Goal: Check status: Check status

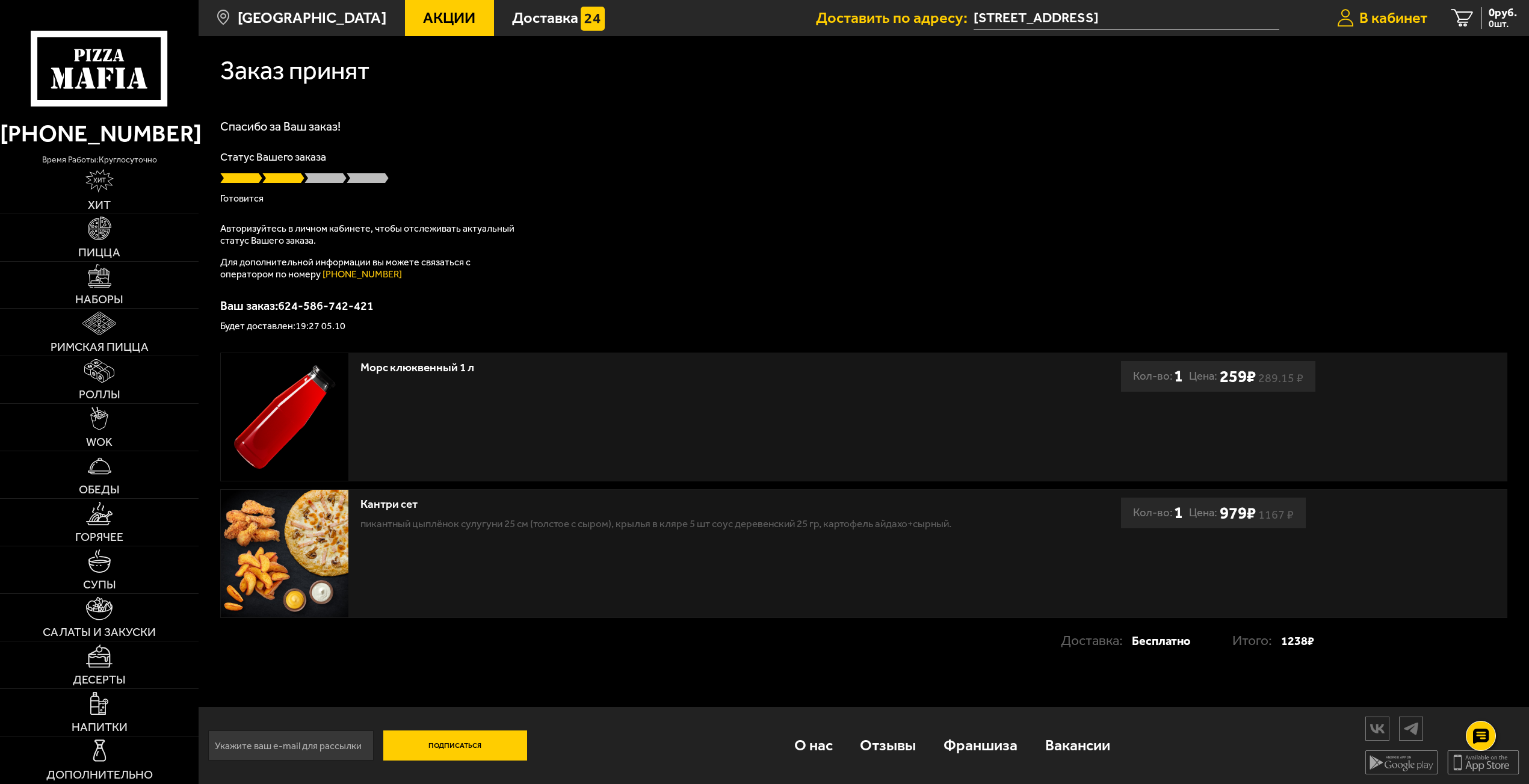
click at [1372, 16] on span "В кабинет" at bounding box center [1394, 17] width 68 height 15
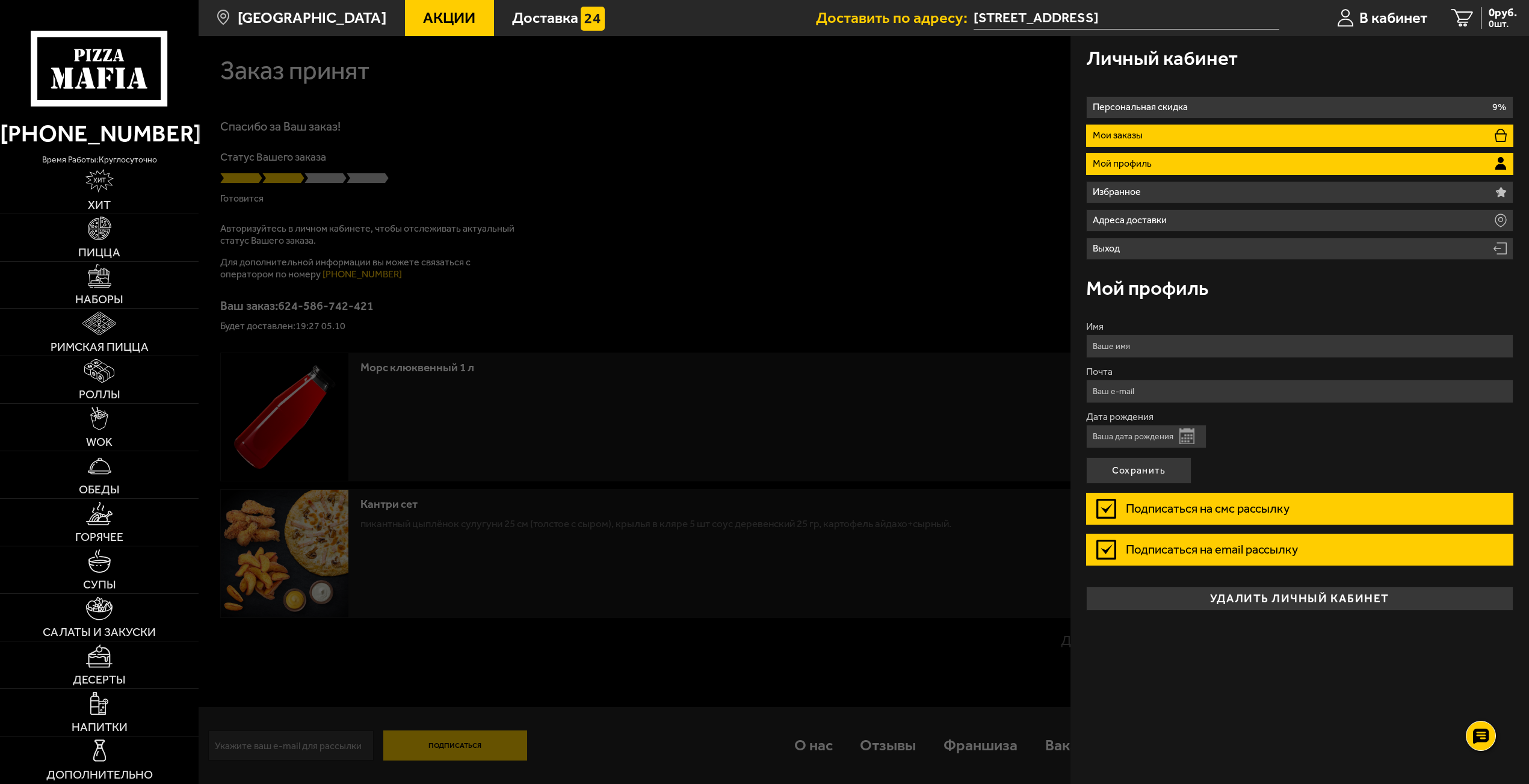
click at [1135, 131] on p "Мои заказы" at bounding box center [1120, 135] width 54 height 10
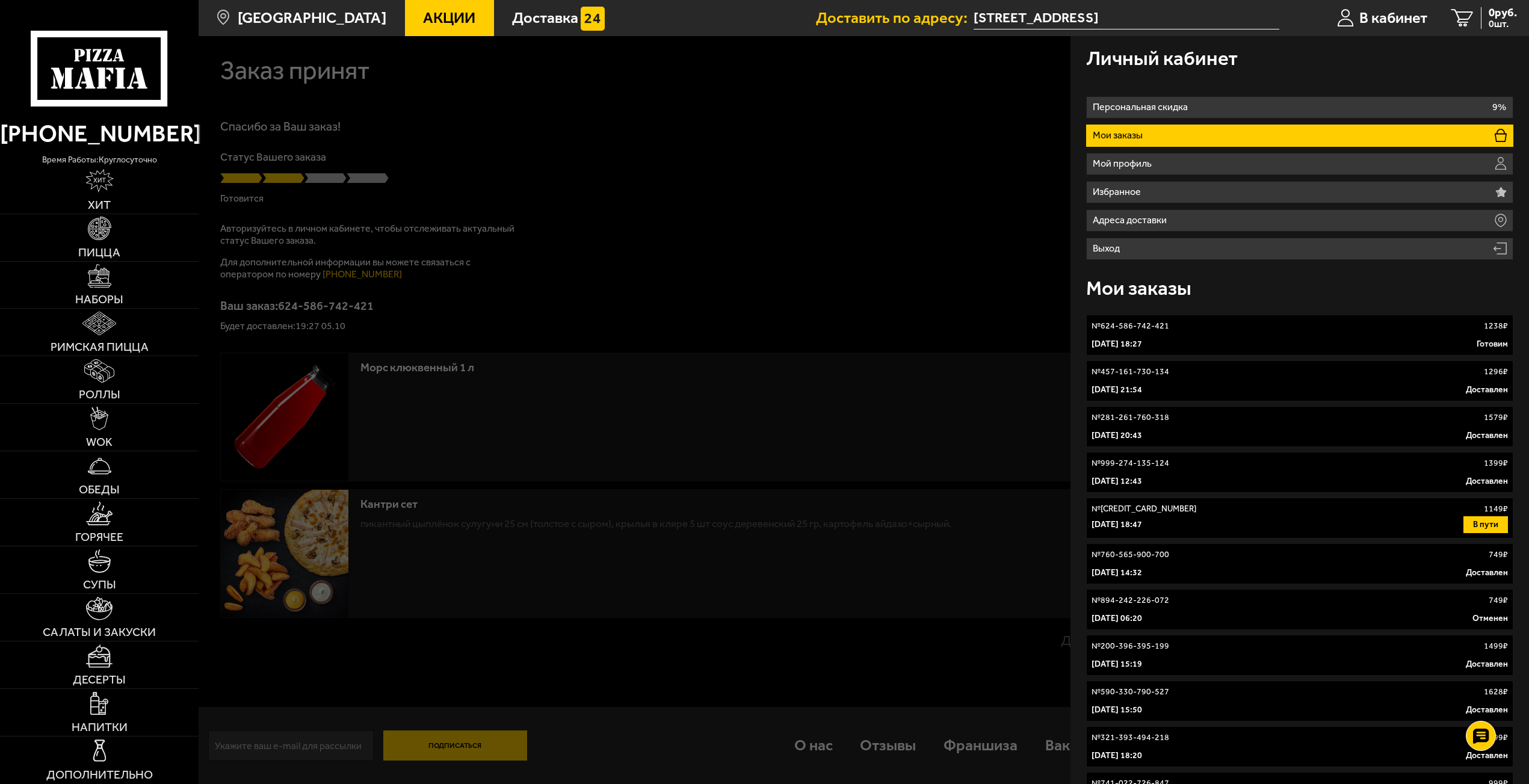
click at [1142, 528] on p "22 января 2025 г. 18:47" at bounding box center [1117, 524] width 50 height 12
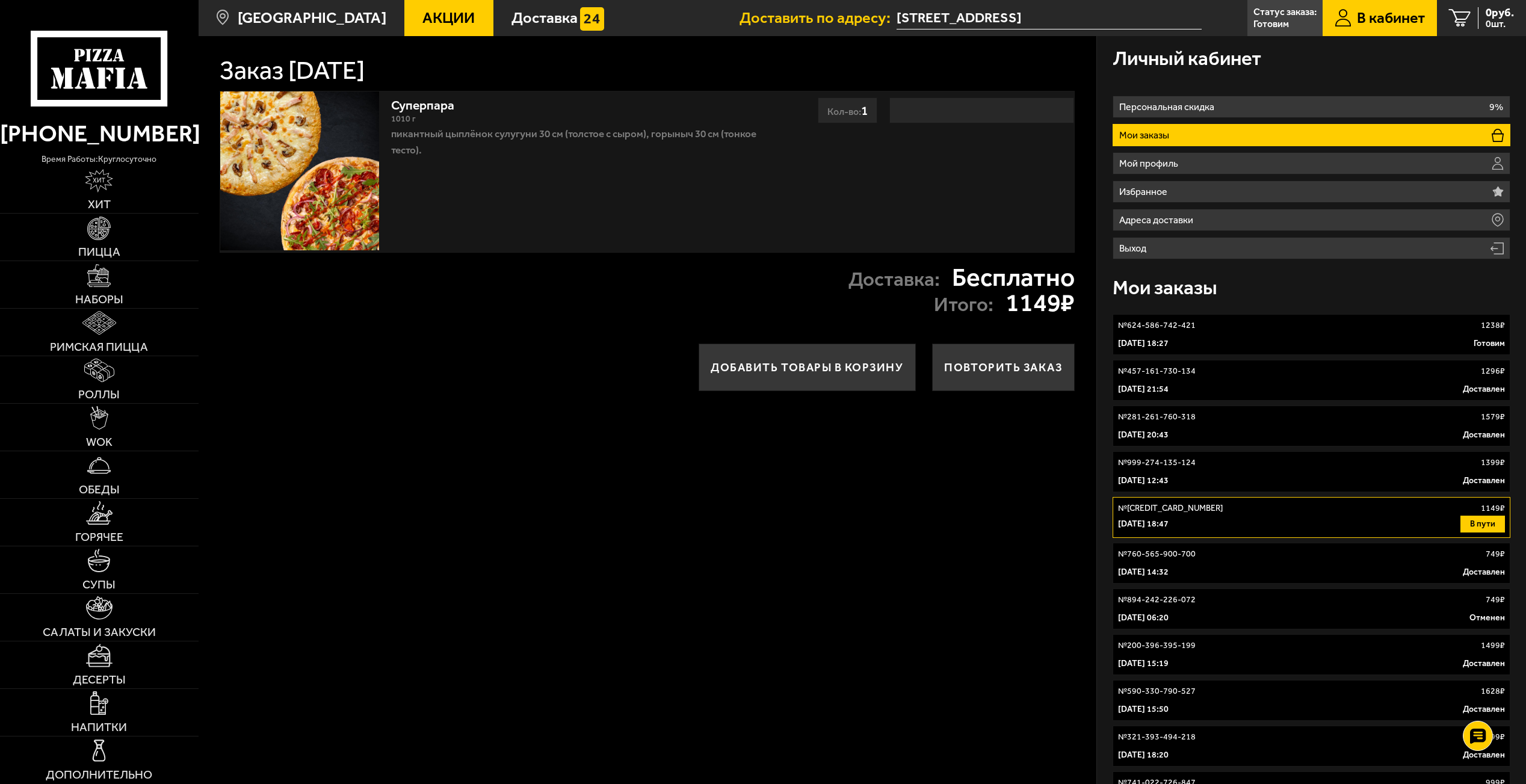
click at [1150, 330] on p "№ 624-586-742-421" at bounding box center [1157, 325] width 77 height 12
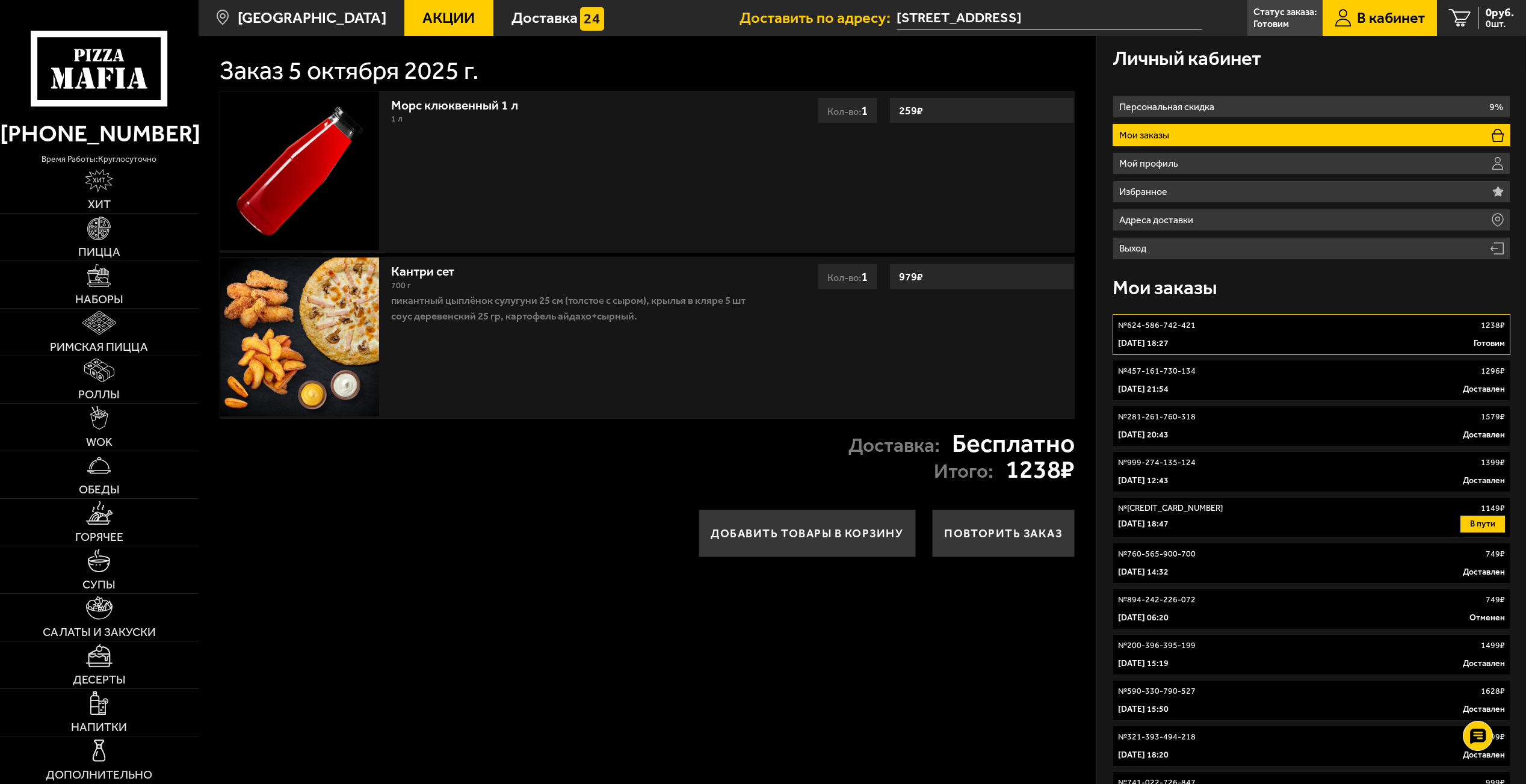
click at [418, 274] on link "Кантри сет" at bounding box center [430, 269] width 79 height 20
click at [380, 72] on h1 "Заказ 5 октября 2025 г." at bounding box center [349, 70] width 260 height 25
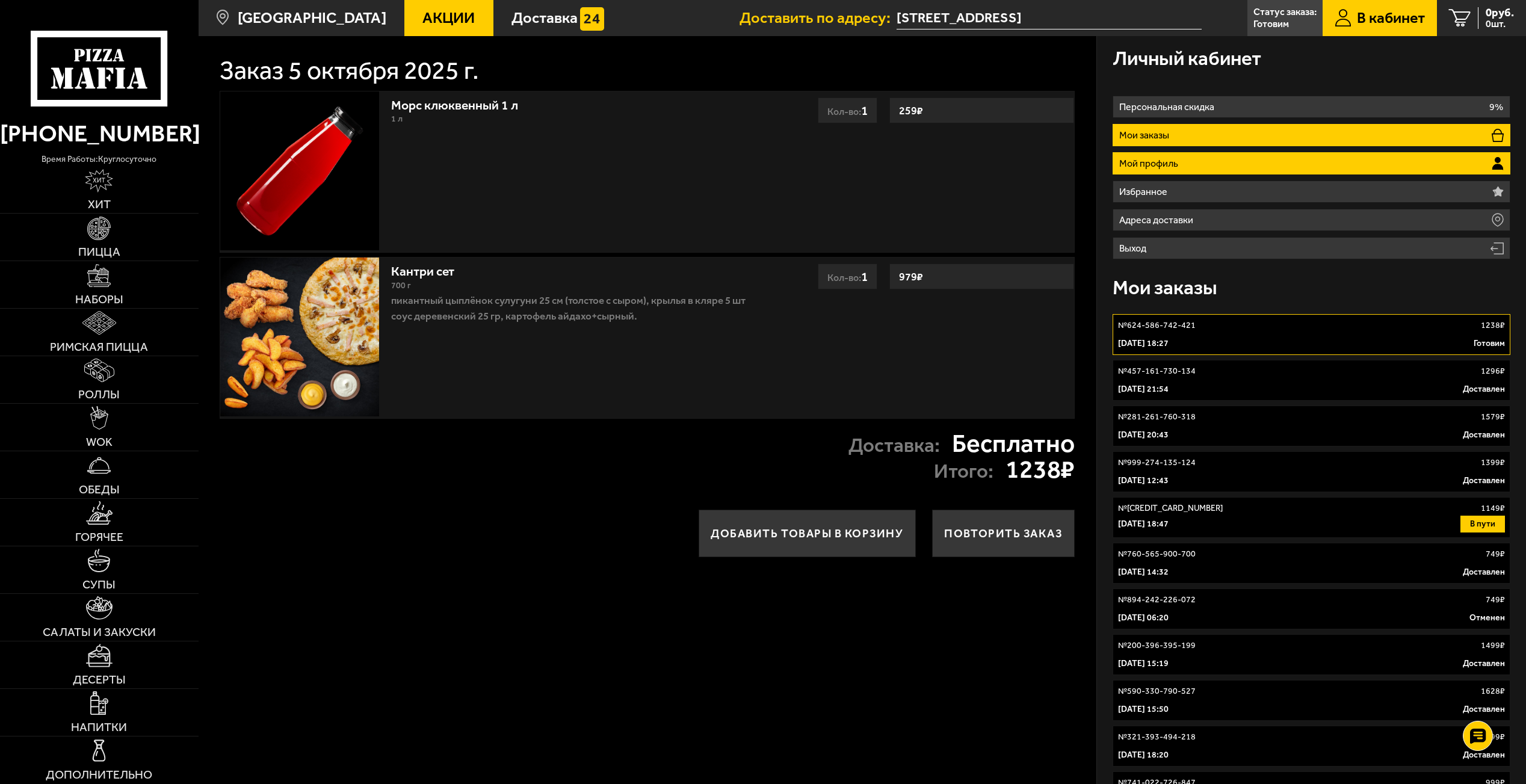
click at [1136, 159] on p "Мой профиль" at bounding box center [1151, 164] width 63 height 10
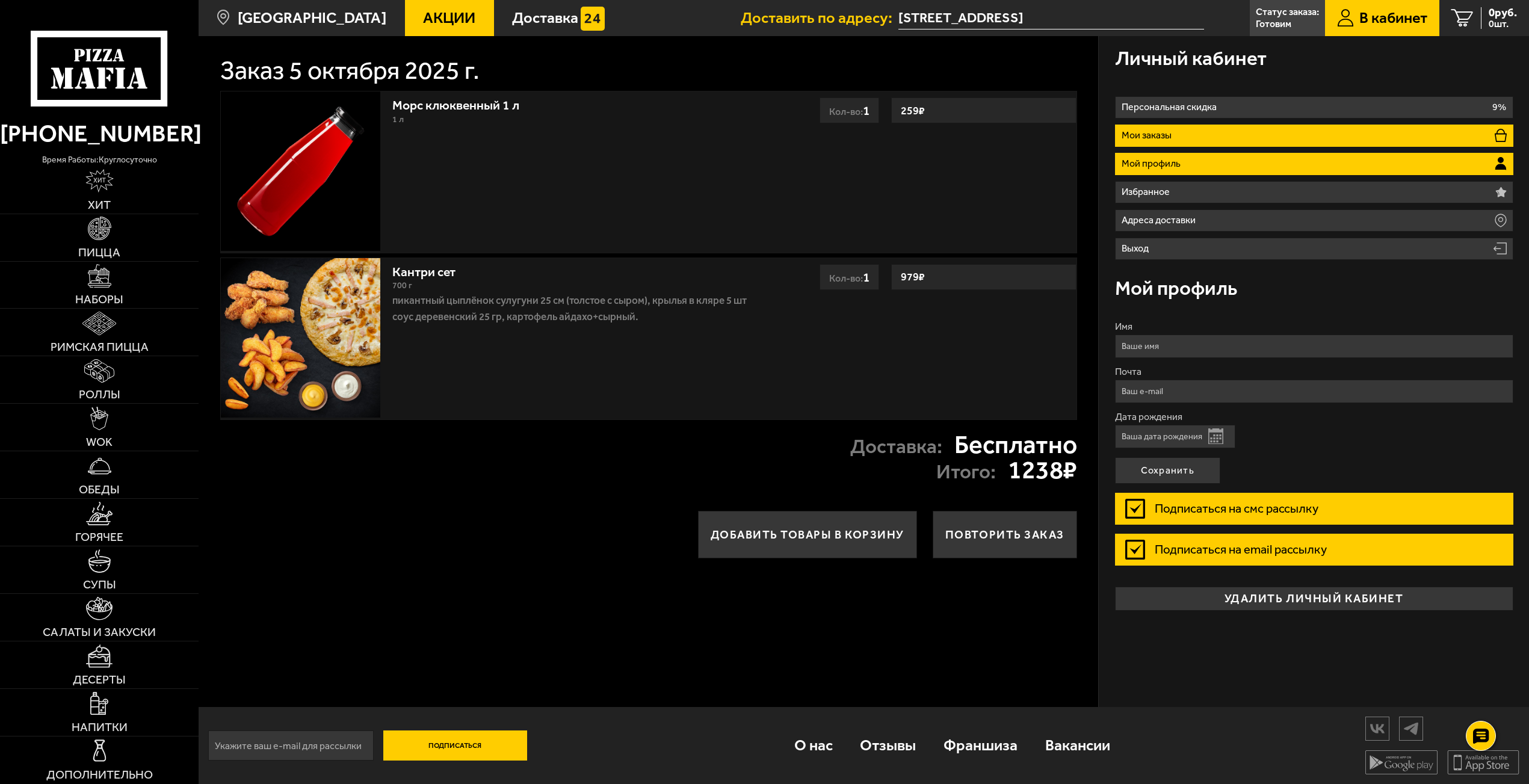
click at [1146, 135] on p "Мои заказы" at bounding box center [1149, 135] width 54 height 10
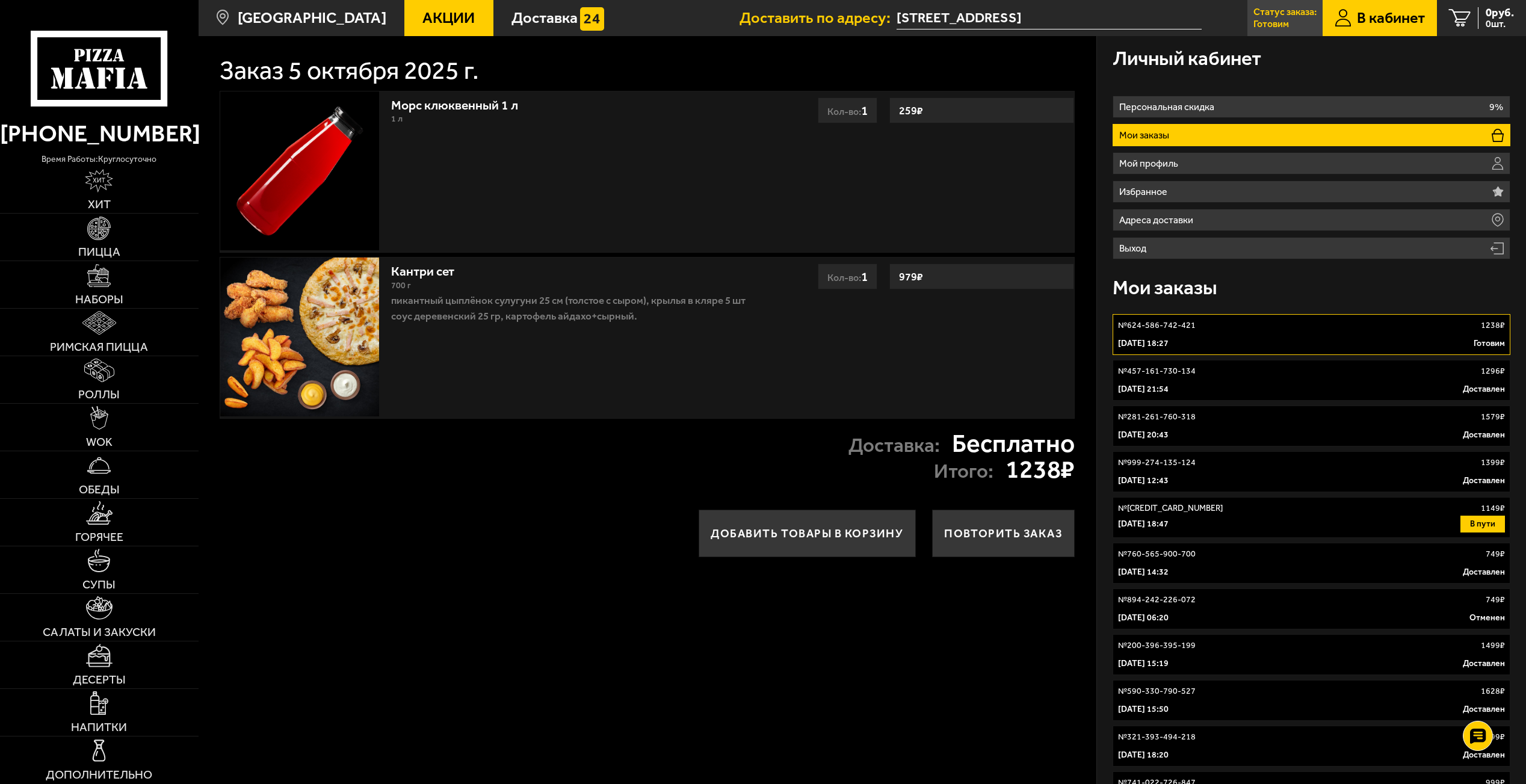
click at [1276, 15] on p "Статус заказа:" at bounding box center [1285, 12] width 63 height 10
